Goal: Information Seeking & Learning: Learn about a topic

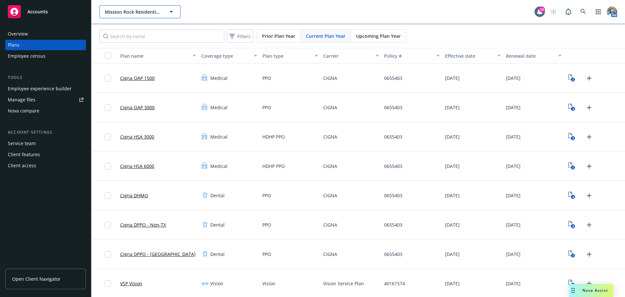
click at [138, 9] on span "Mission Rock Residential, LLC" at bounding box center [133, 11] width 56 height 7
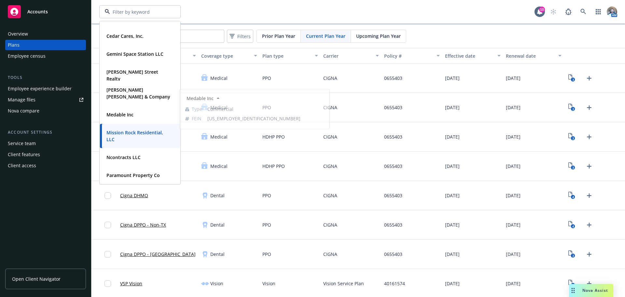
scroll to position [65, 0]
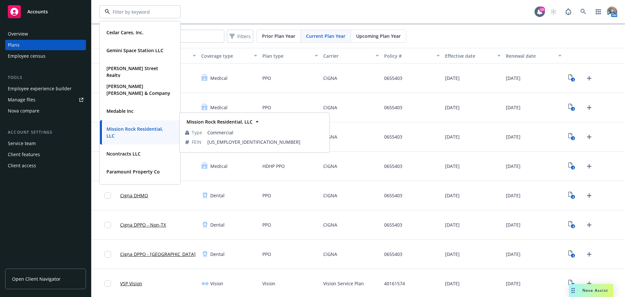
click at [121, 150] on span "Ncontracts LLC" at bounding box center [123, 153] width 34 height 7
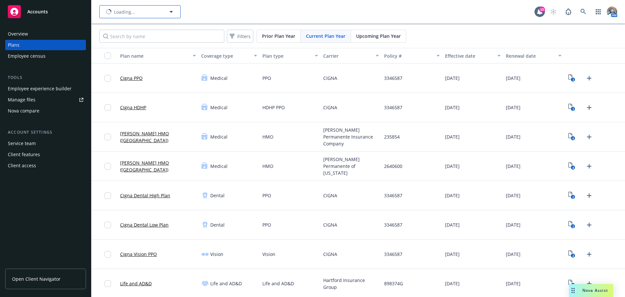
type input "Ncontracts LLC"
click at [174, 10] on icon "button" at bounding box center [171, 12] width 8 height 8
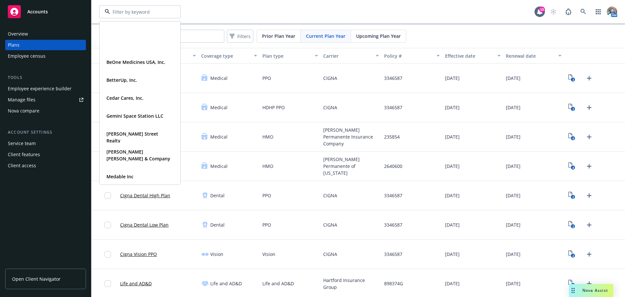
scroll to position [65, 0]
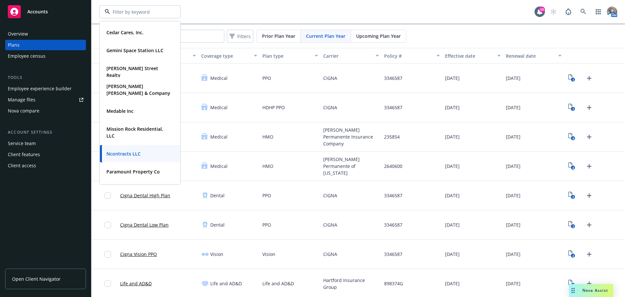
click at [240, 2] on div "BeOne Medicines USA, Inc. Type Commercial FEIN [US_EMPLOYER_IDENTIFICATION_NUMB…" at bounding box center [357, 11] width 533 height 23
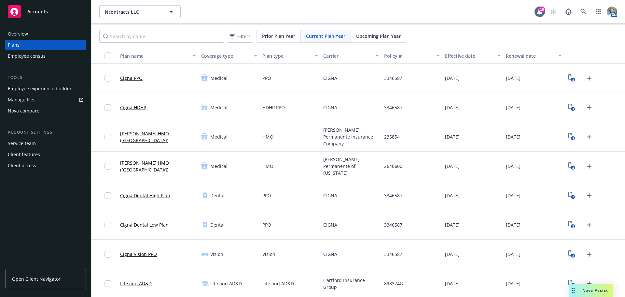
click at [18, 37] on div "Overview" at bounding box center [18, 34] width 20 height 10
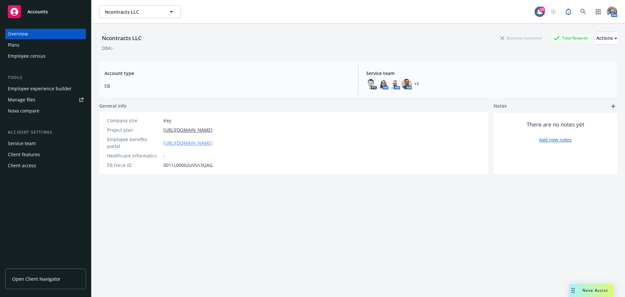
click at [207, 139] on link "https://app.newfront.com/employee/daed50aa-efc6-4846-a4d3-343f9856eb53" at bounding box center [187, 142] width 49 height 7
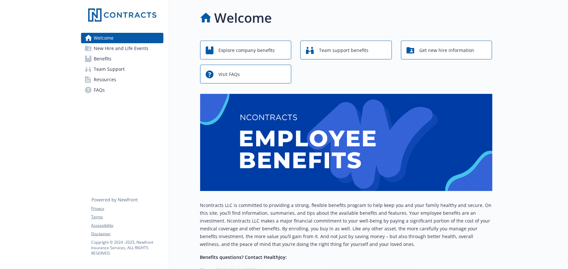
click at [107, 58] on span "Benefits" at bounding box center [103, 59] width 18 height 10
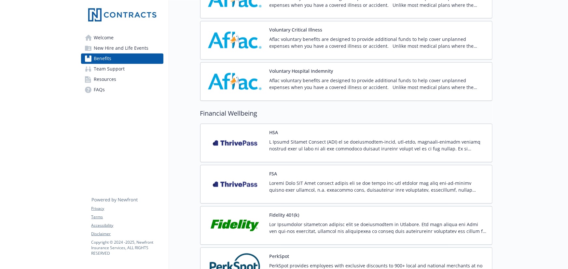
scroll to position [680, 0]
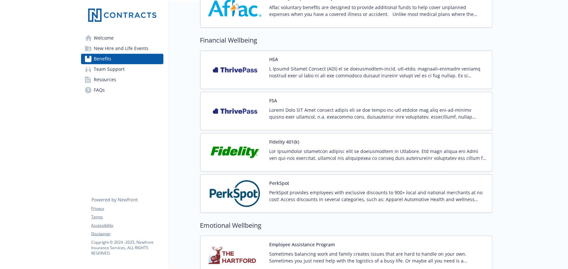
click at [303, 66] on p at bounding box center [377, 72] width 217 height 14
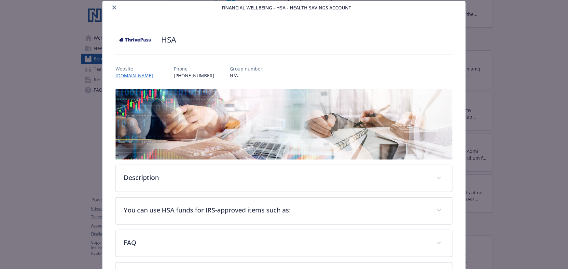
scroll to position [76, 0]
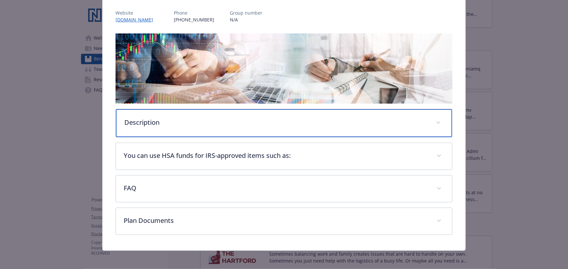
click at [176, 119] on p "Description" at bounding box center [276, 123] width 304 height 10
